Goal: Transaction & Acquisition: Obtain resource

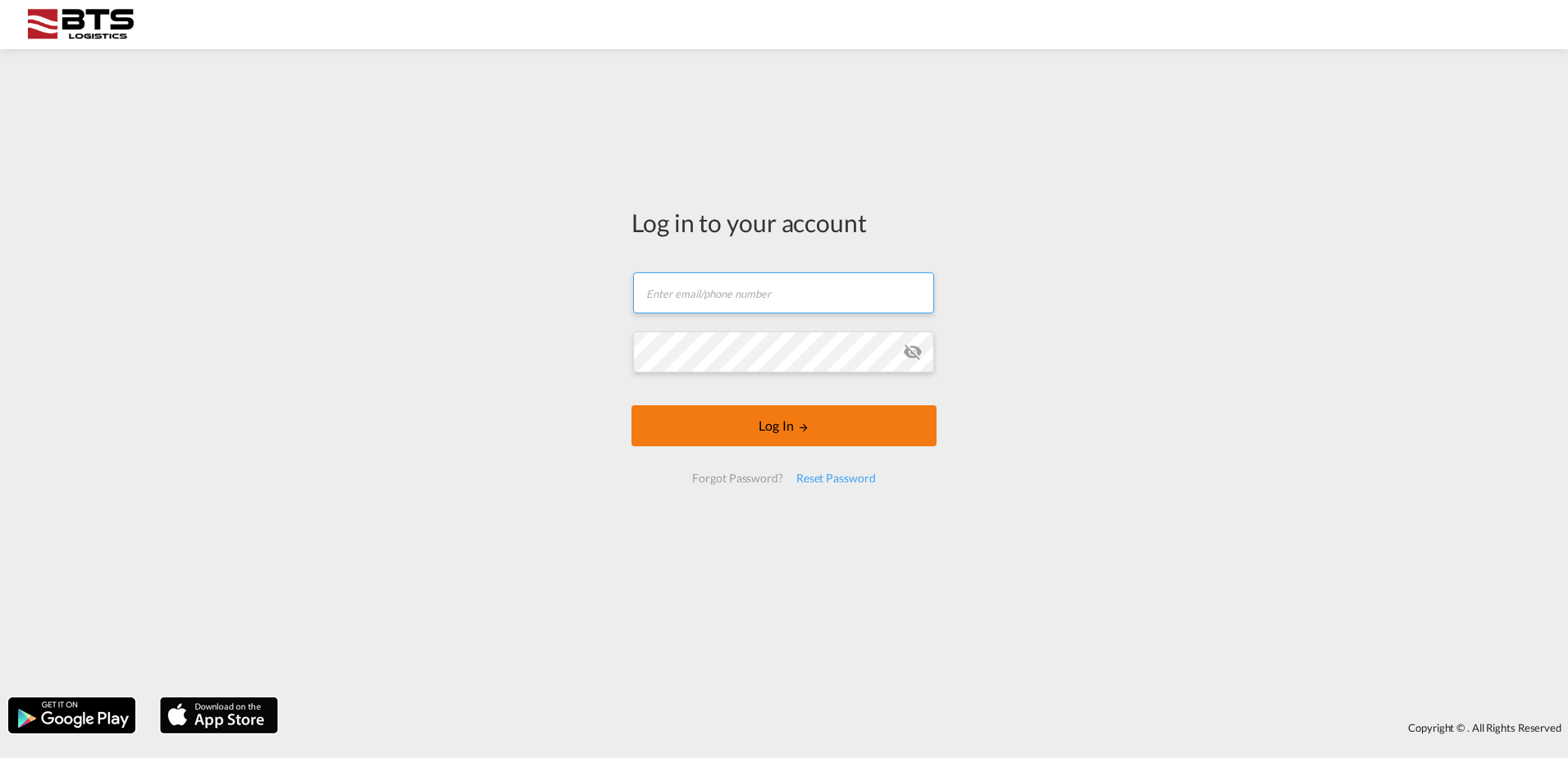
type input "[DOMAIN_NAME][EMAIL_ADDRESS][DOMAIN_NAME]"
click at [677, 426] on form "[DOMAIN_NAME][EMAIL_ADDRESS][DOMAIN_NAME] Email field is required Password fiel…" at bounding box center [784, 377] width 305 height 244
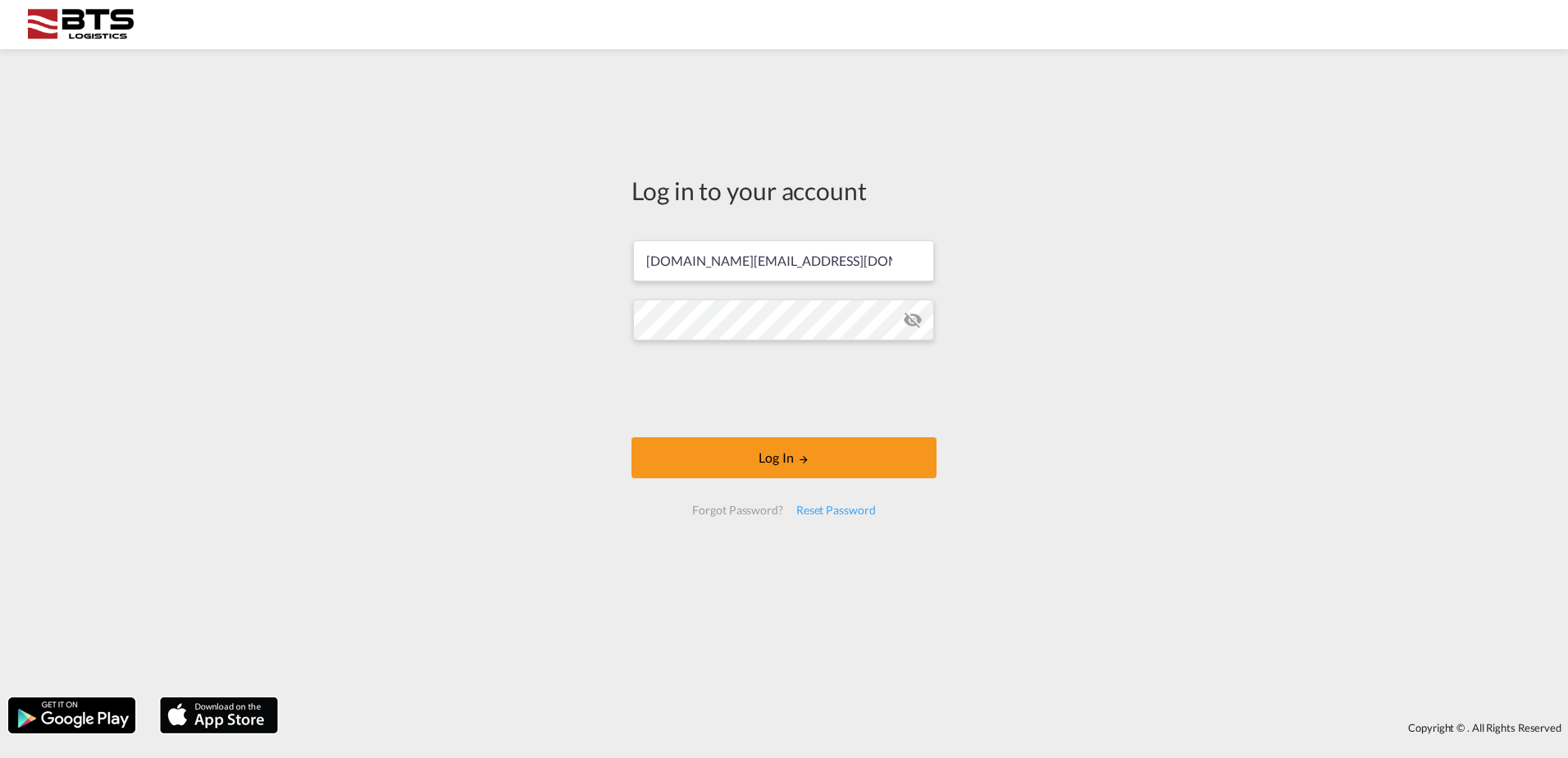
click at [704, 481] on form "[DOMAIN_NAME][EMAIL_ADDRESS][DOMAIN_NAME] Log In Forgot Password? Reset Password" at bounding box center [784, 378] width 305 height 308
click at [701, 453] on button "Log In" at bounding box center [784, 457] width 305 height 41
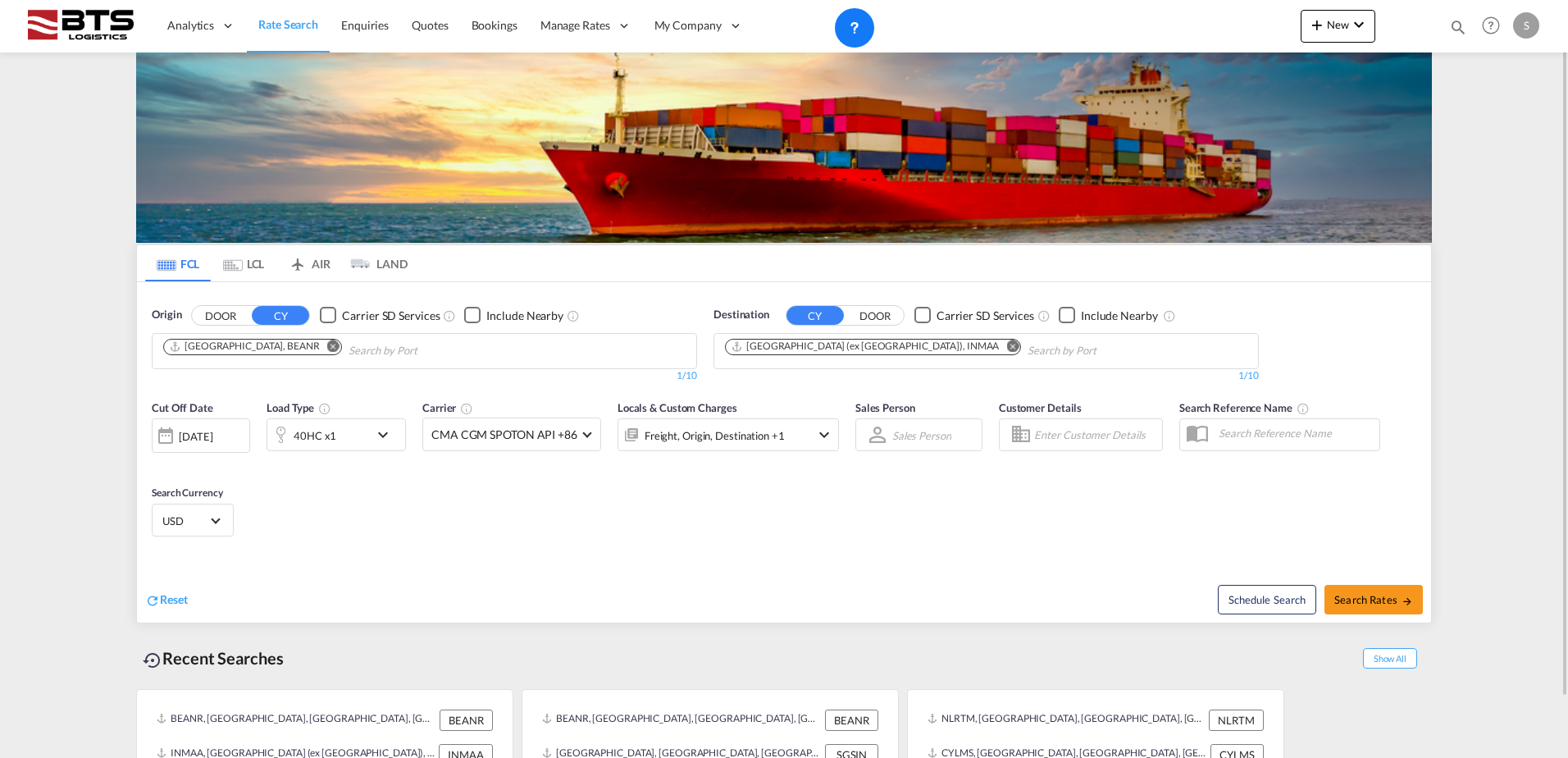
click at [327, 345] on md-icon "Remove" at bounding box center [333, 346] width 12 height 12
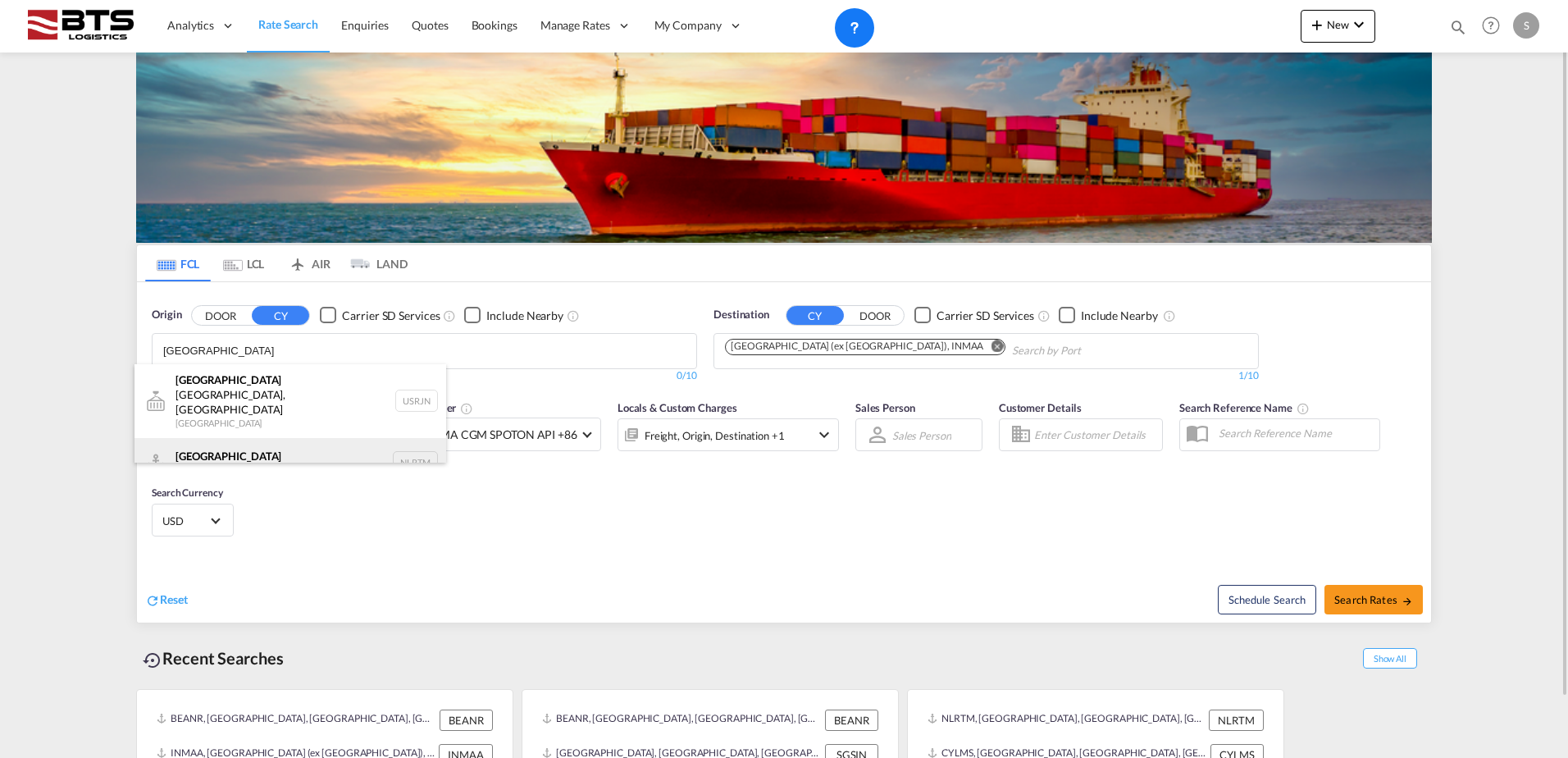
type input "[GEOGRAPHIC_DATA]"
click at [259, 438] on div "[GEOGRAPHIC_DATA] [GEOGRAPHIC_DATA] NLRTM" at bounding box center [290, 463] width 311 height 49
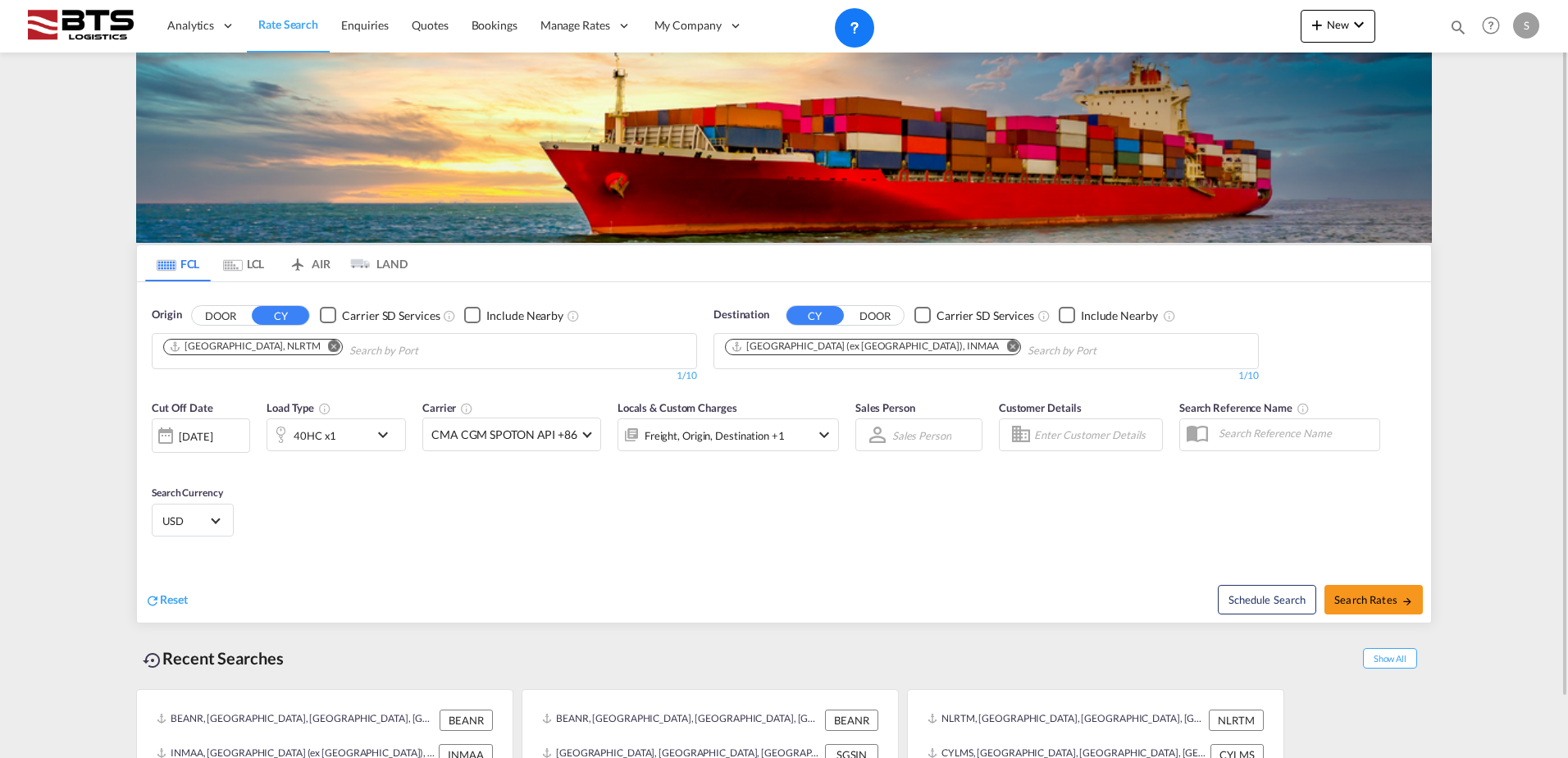
click at [1006, 349] on md-icon "Remove" at bounding box center [1012, 346] width 12 height 12
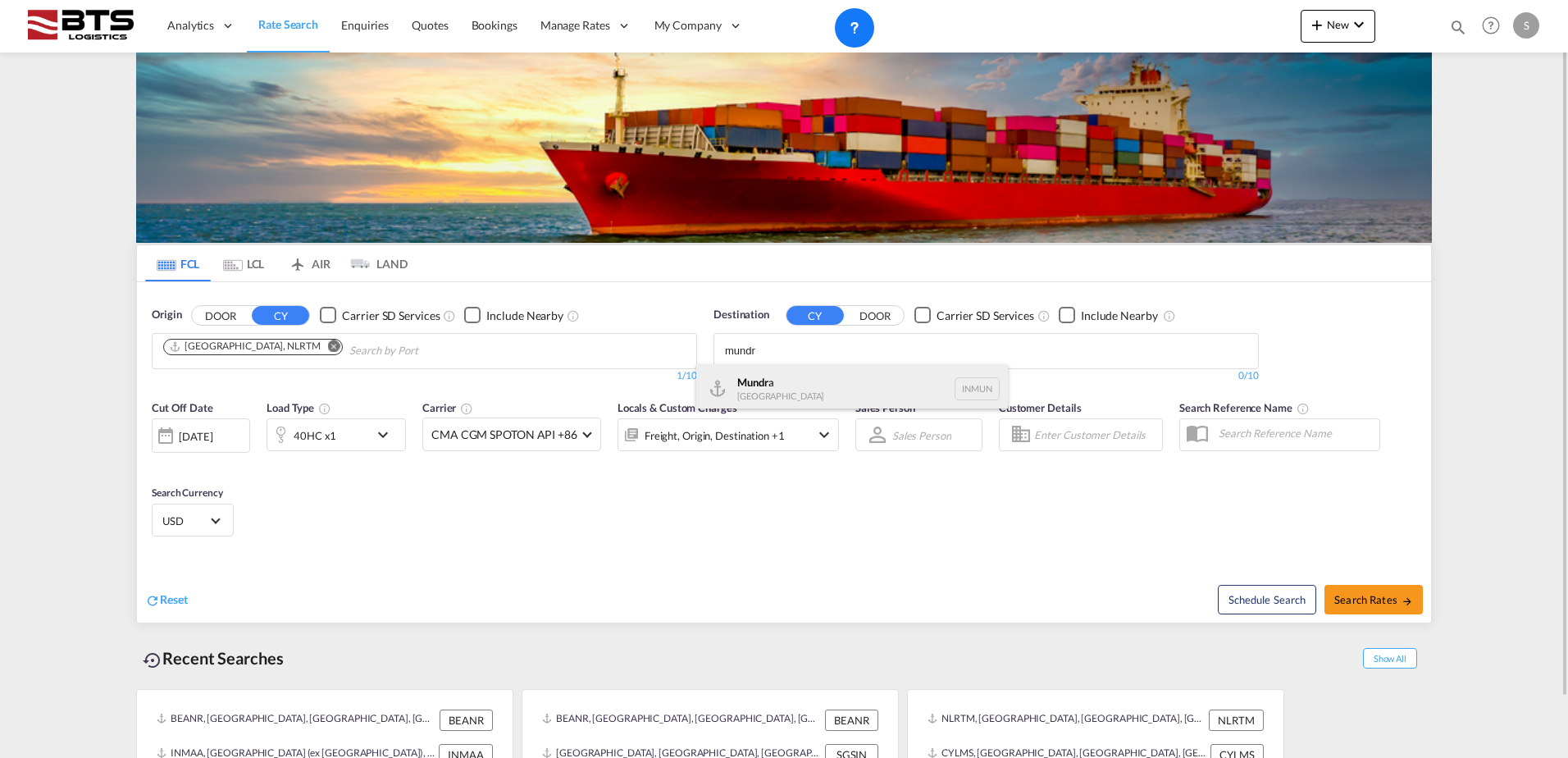
type input "mundr"
click at [858, 393] on div "Mundr a [GEOGRAPHIC_DATA] INMUN" at bounding box center [852, 389] width 311 height 49
click at [335, 437] on div "40HC x1" at bounding box center [318, 434] width 102 height 33
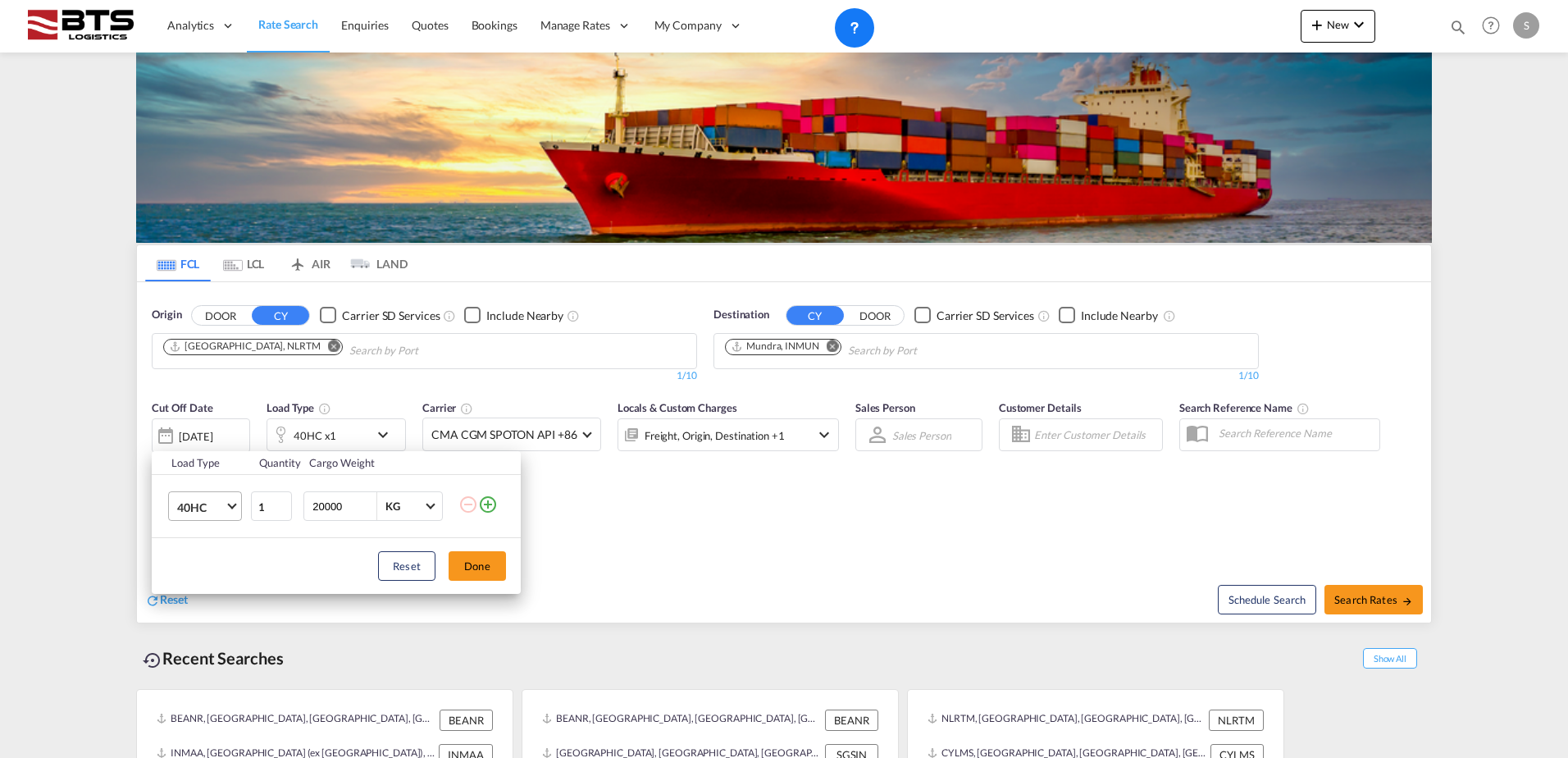
click at [196, 507] on span "40HC" at bounding box center [201, 507] width 47 height 17
click at [195, 436] on md-option "20GP" at bounding box center [220, 427] width 112 height 40
click at [469, 560] on button "Done" at bounding box center [477, 566] width 57 height 30
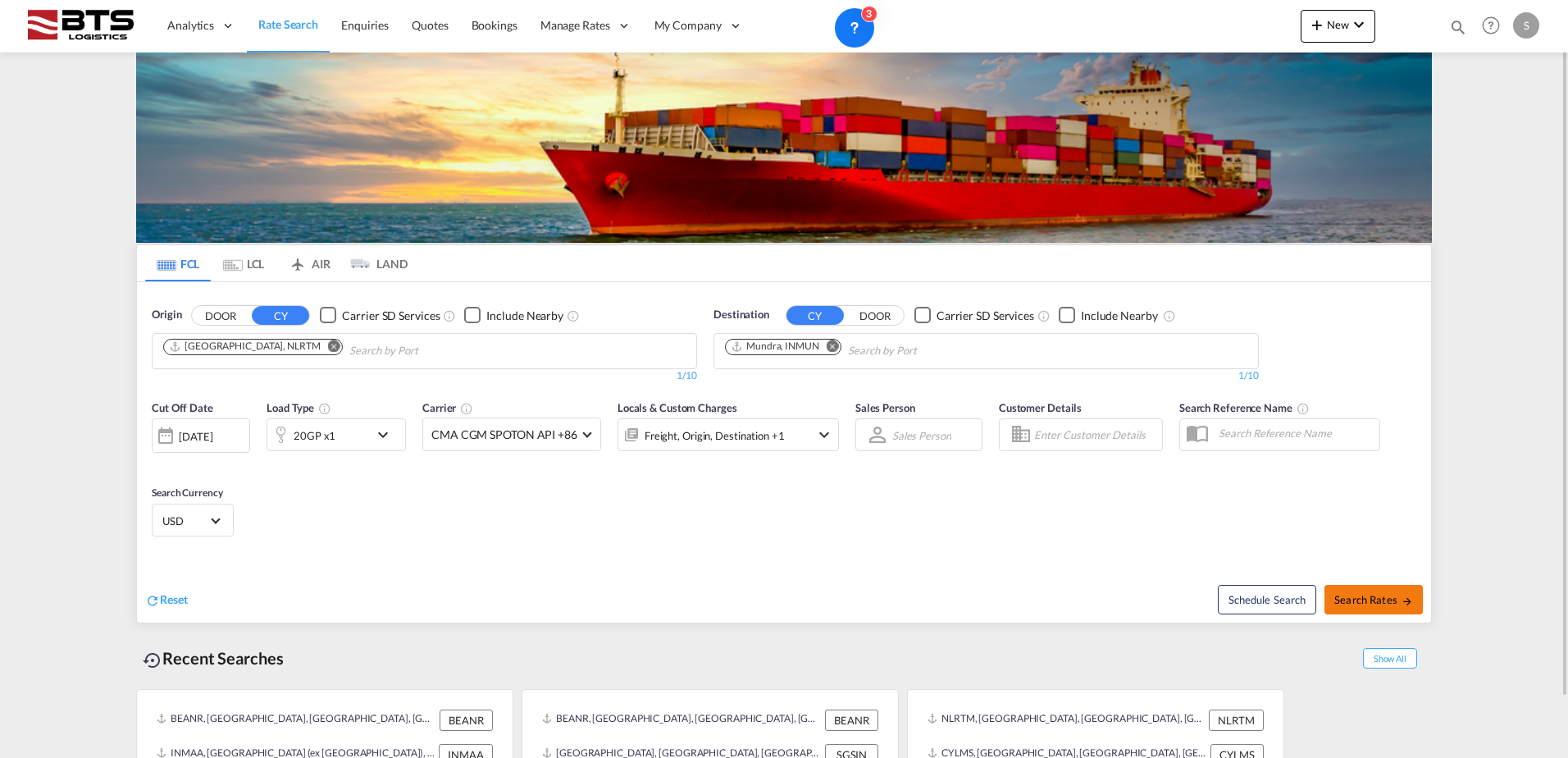
click at [1406, 609] on button "Search Rates" at bounding box center [1374, 600] width 98 height 30
type input "NLRTM to INMUN / [DATE]"
